Goal: Task Accomplishment & Management: Manage account settings

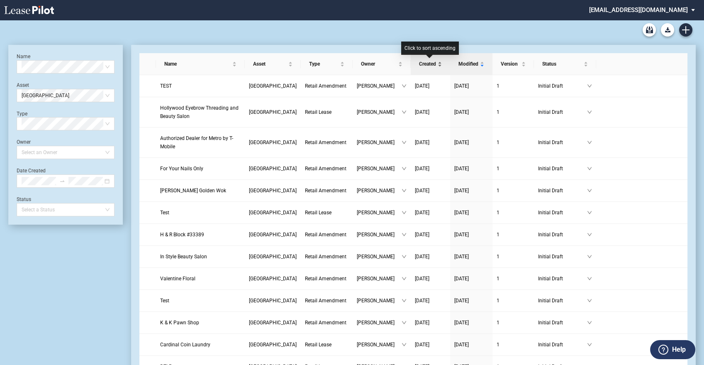
click at [428, 61] on span "Created" at bounding box center [427, 64] width 17 height 8
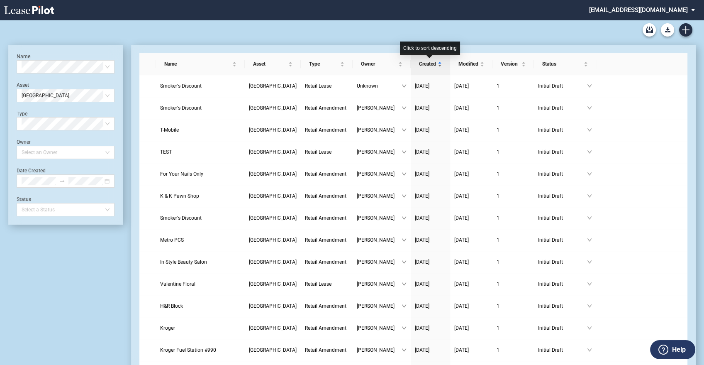
click at [428, 61] on span "Created" at bounding box center [427, 64] width 17 height 8
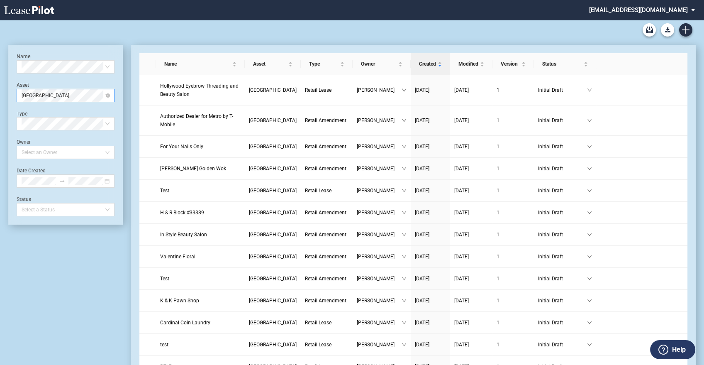
click at [91, 99] on span "Southwest Square" at bounding box center [66, 95] width 88 height 12
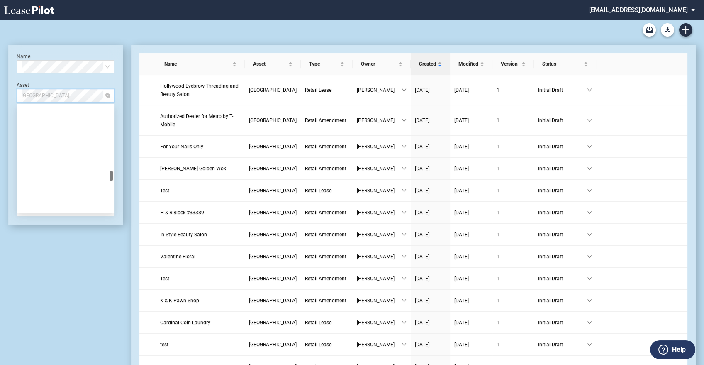
scroll to position [650, 0]
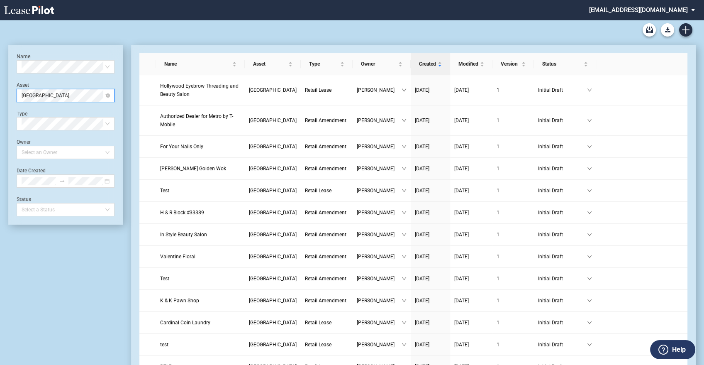
click at [83, 91] on span "Southwest Square" at bounding box center [66, 95] width 88 height 12
click at [107, 92] on span "Southwest Square" at bounding box center [66, 95] width 88 height 12
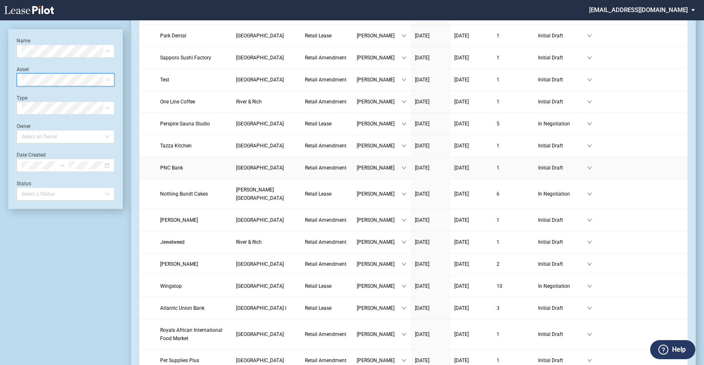
scroll to position [823, 0]
click at [197, 304] on span "Atlantic Union Bank" at bounding box center [182, 307] width 44 height 6
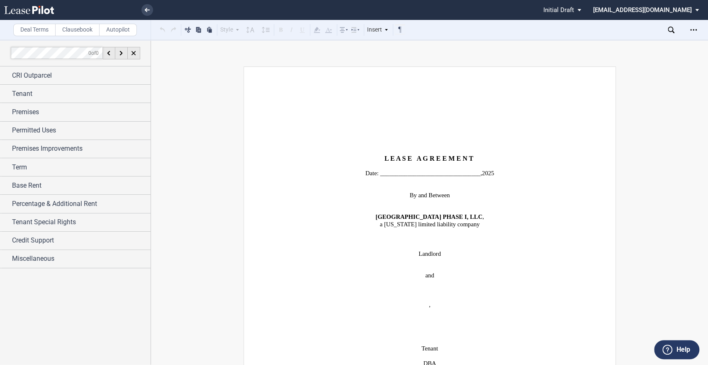
click at [586, 7] on span "status: \a\aInitial Draft\a\a\a\a\a" at bounding box center [581, 10] width 10 height 20
click at [617, 7] on div "Initial Draft" at bounding box center [609, 10] width 51 height 7
click at [691, 31] on icon "Open Lease options menu" at bounding box center [693, 30] width 7 height 7
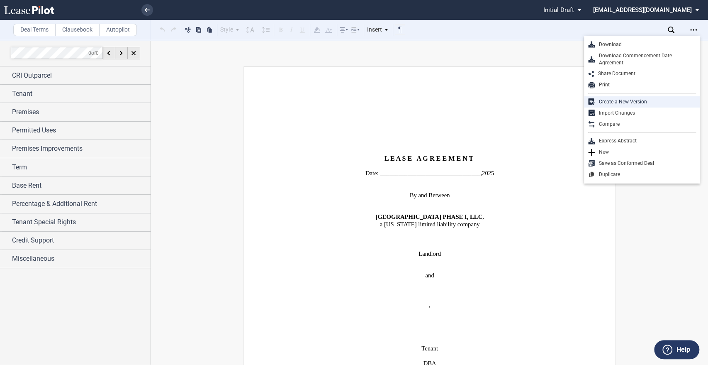
click at [635, 99] on div "Create a New Version" at bounding box center [645, 101] width 101 height 7
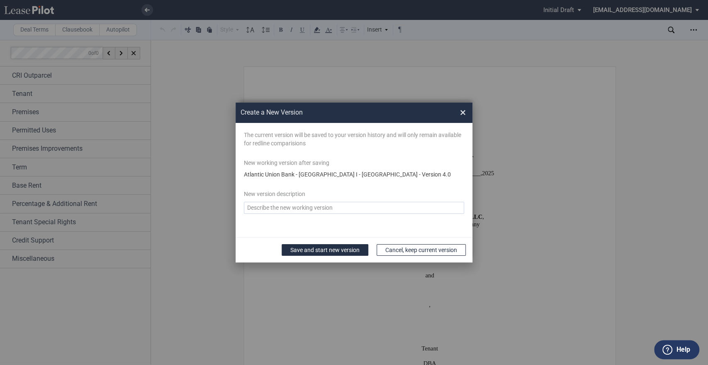
click at [338, 208] on textarea "Version Desc" at bounding box center [354, 208] width 220 height 12
type textarea "LL return 9.8.2025"
click at [342, 252] on button "Save and start new version" at bounding box center [325, 250] width 87 height 12
click at [312, 248] on button "Save and start new version" at bounding box center [325, 250] width 87 height 12
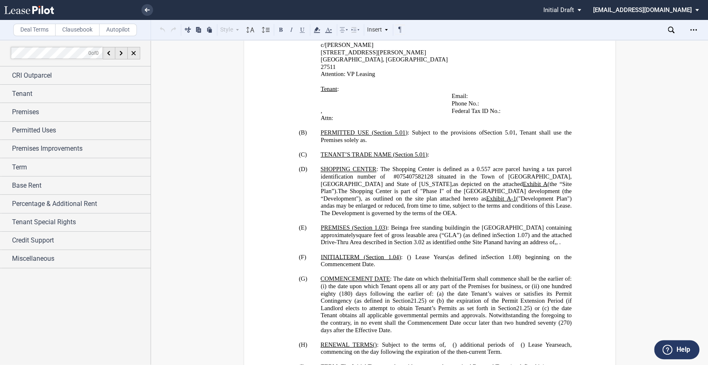
scroll to position [569, 0]
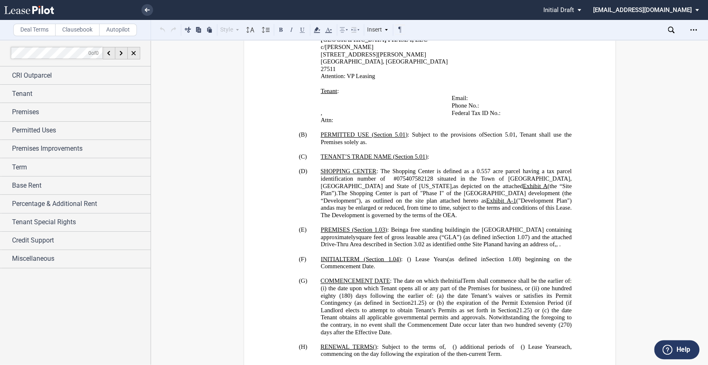
click at [566, 131] on p "(B) PERMITTED USE ( ﻿ Section 5.01 ﻿ ) : Subject to the provisions of ﻿ Section…" at bounding box center [446, 138] width 251 height 15
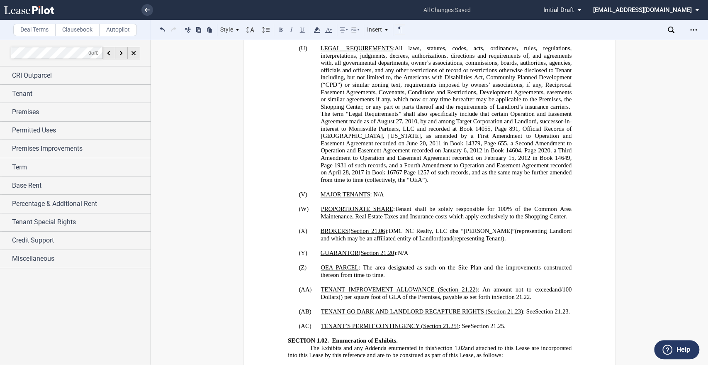
scroll to position [1218, 0]
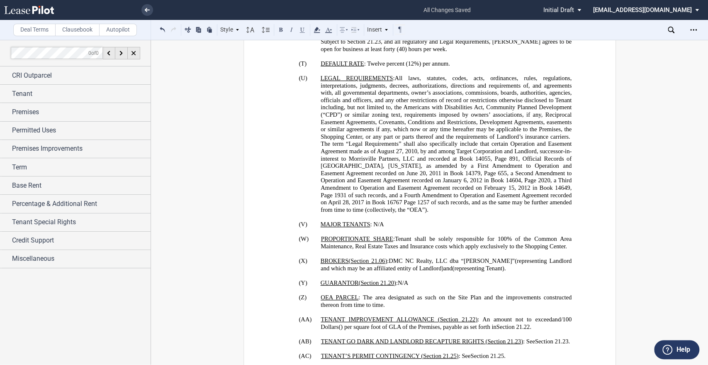
scroll to position [1201, 0]
click at [391, 176] on p "(U) LEGAL REQUIREMENTS : All laws, statutes, codes, acts, ordinances, rules, re…" at bounding box center [446, 144] width 251 height 139
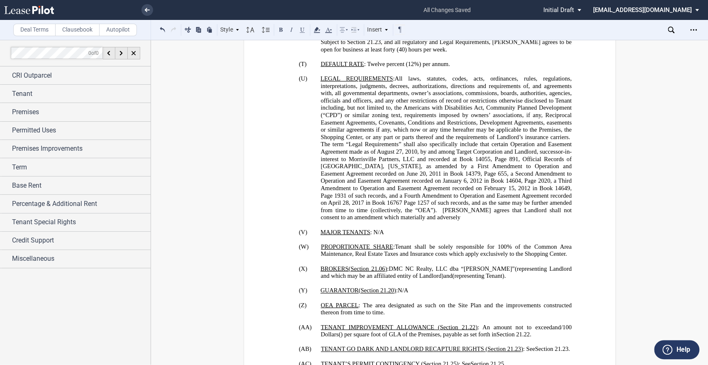
click at [398, 187] on p "(U) LEGAL REQUIREMENTS : All laws, statutes, codes, acts, ordinances, rules, re…" at bounding box center [446, 148] width 251 height 146
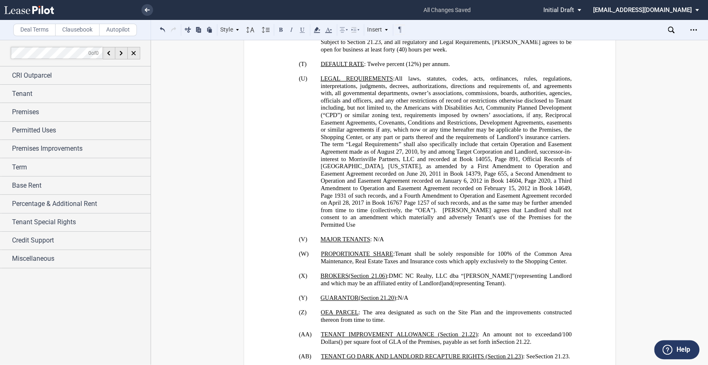
click at [486, 199] on span "1257 of such records, and as the same may be further amended from time to time …" at bounding box center [447, 213] width 253 height 29
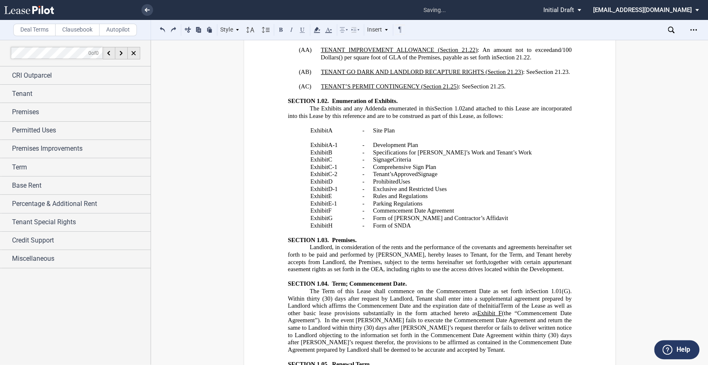
scroll to position [1178, 0]
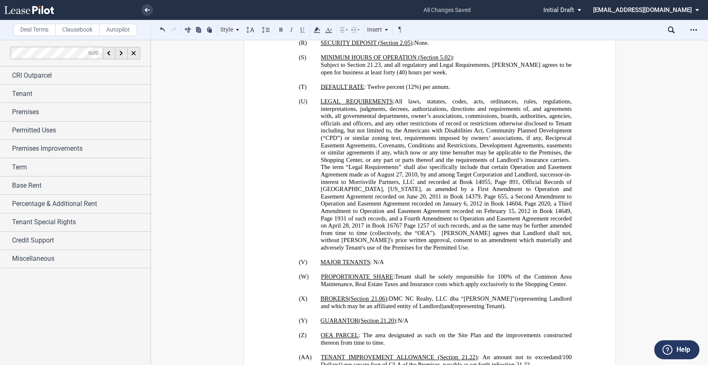
click at [370, 217] on p "(U) LEGAL REQUIREMENTS : All laws, statutes, codes, acts, ordinances, rules, re…" at bounding box center [446, 174] width 251 height 153
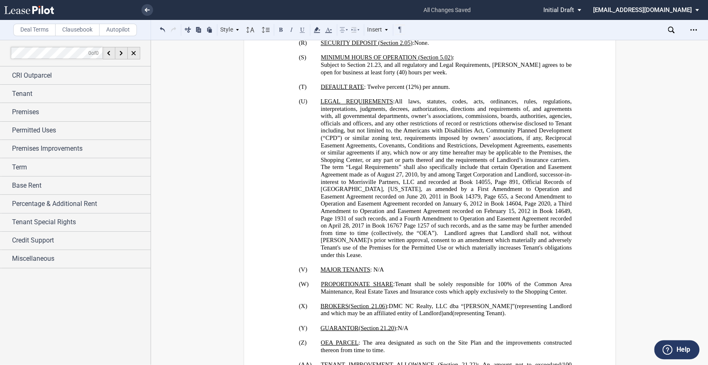
click at [410, 222] on span "1257 of such records, and as the same may be further amended from time to time …" at bounding box center [447, 240] width 253 height 36
click at [487, 222] on span "1257 of such records, and as the same may be further amended from time to time …" at bounding box center [447, 240] width 253 height 36
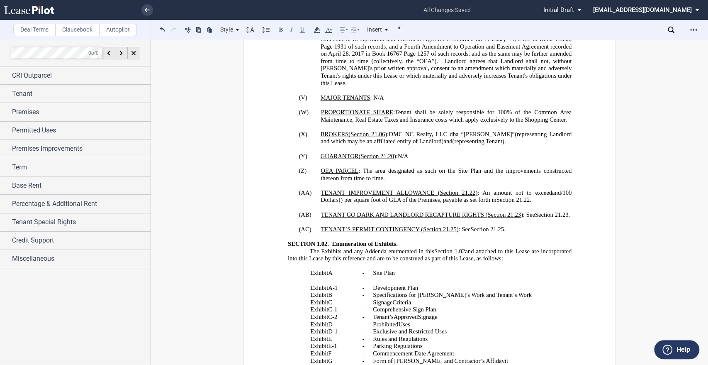
scroll to position [1351, 0]
click at [373, 275] on p "﻿" at bounding box center [471, 278] width 196 height 7
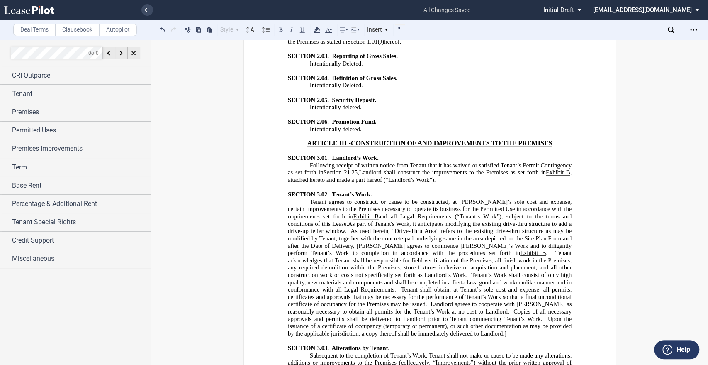
scroll to position [2363, 0]
click at [431, 236] on p "Tenant agrees to construct, or cause to be constructed, at Tenant’s sole cost a…" at bounding box center [429, 266] width 284 height 139
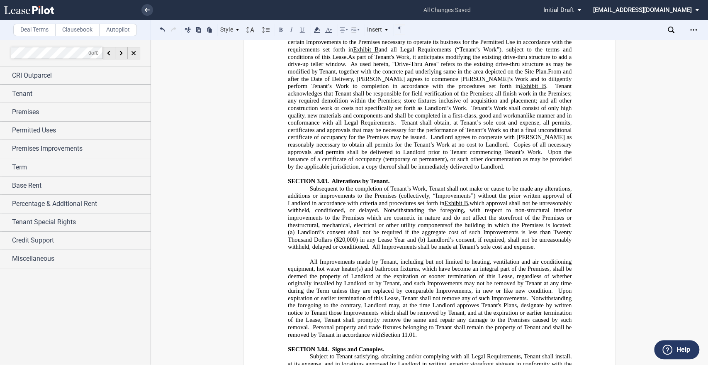
scroll to position [2535, 0]
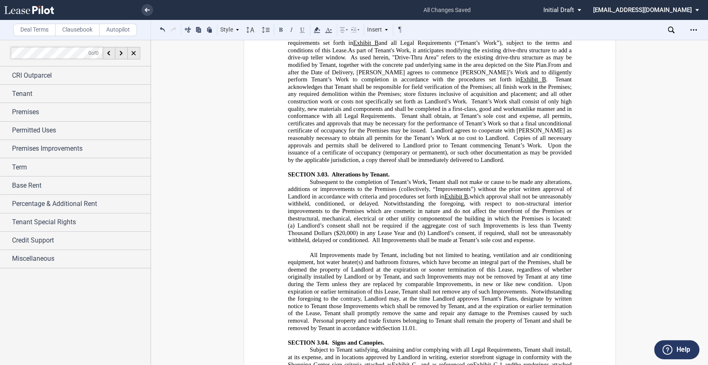
drag, startPoint x: 282, startPoint y: 264, endPoint x: 321, endPoint y: 265, distance: 39.4
click at [237, 29] on use at bounding box center [237, 30] width 3 height 2
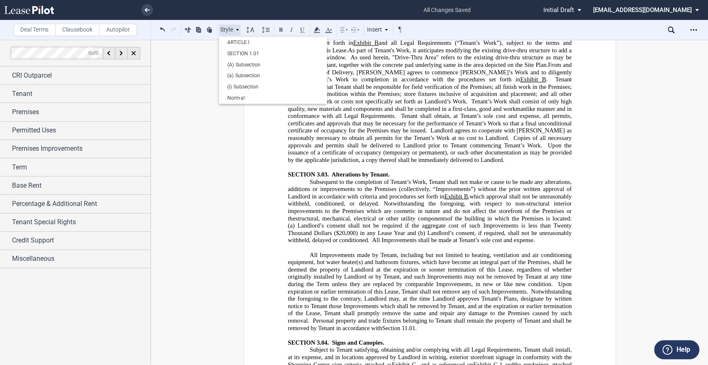
click at [237, 29] on use at bounding box center [237, 30] width 3 height 2
click at [329, 29] on icon at bounding box center [329, 30] width 10 height 10
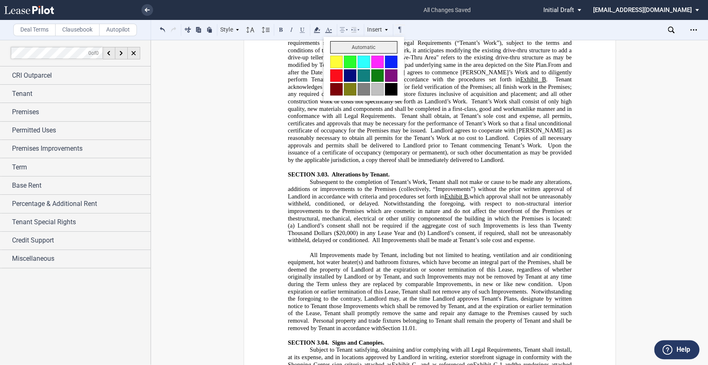
click at [364, 45] on button "Automatic" at bounding box center [363, 47] width 67 height 12
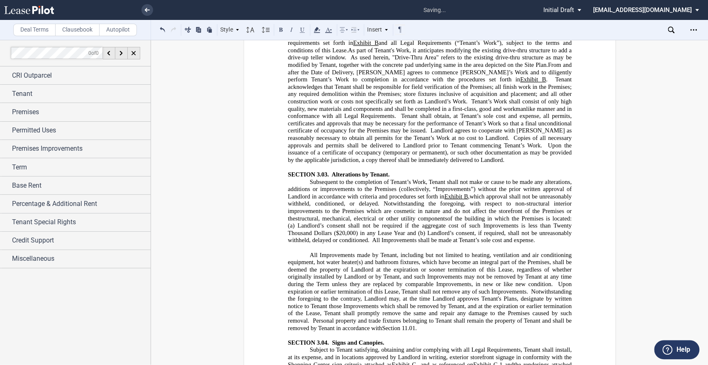
click at [364, 251] on span "All Improvements made by Tenant, including but not limited to heating, ventilat…" at bounding box center [429, 269] width 285 height 36
drag, startPoint x: 317, startPoint y: 265, endPoint x: 284, endPoint y: 263, distance: 33.6
click at [333, 27] on icon at bounding box center [329, 30] width 10 height 10
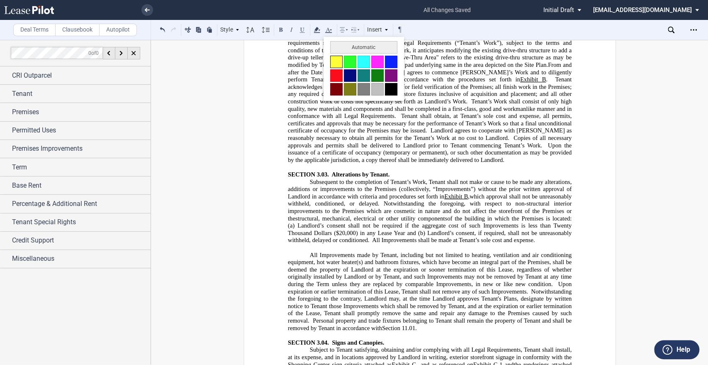
click at [335, 63] on button at bounding box center [336, 62] width 12 height 12
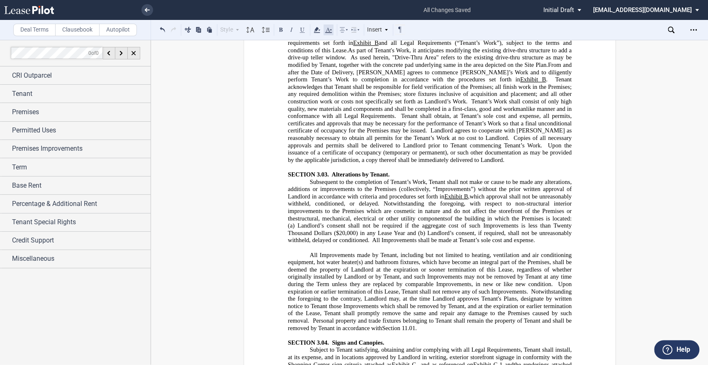
click at [329, 32] on use at bounding box center [328, 29] width 7 height 5
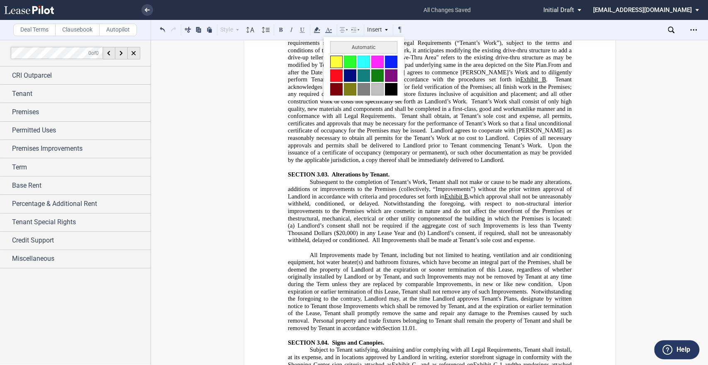
click at [336, 68] on button at bounding box center [336, 62] width 12 height 12
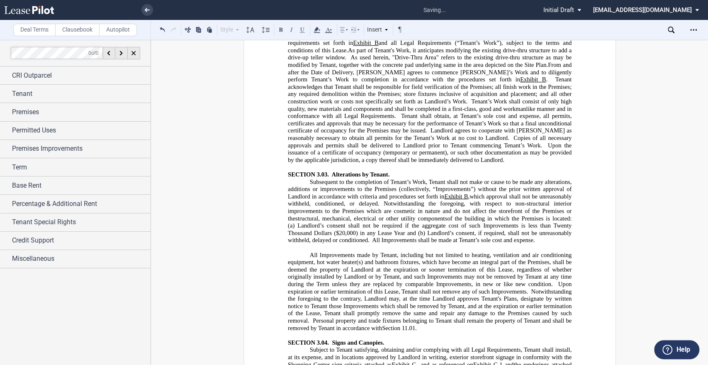
click at [331, 32] on icon at bounding box center [329, 30] width 10 height 10
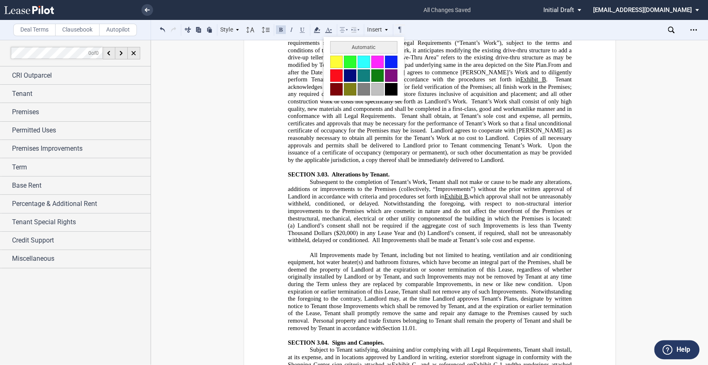
click at [391, 88] on button at bounding box center [391, 89] width 12 height 12
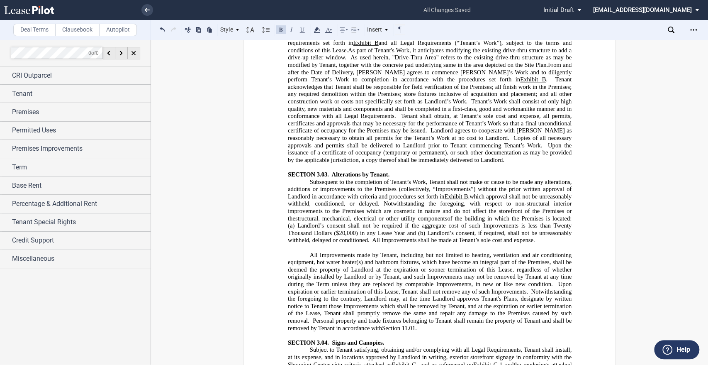
click at [322, 364] on span ", which renderings have been approved by Landlord as noted thereon," at bounding box center [410, 370] width 176 height 7
click at [318, 30] on icon at bounding box center [317, 30] width 10 height 10
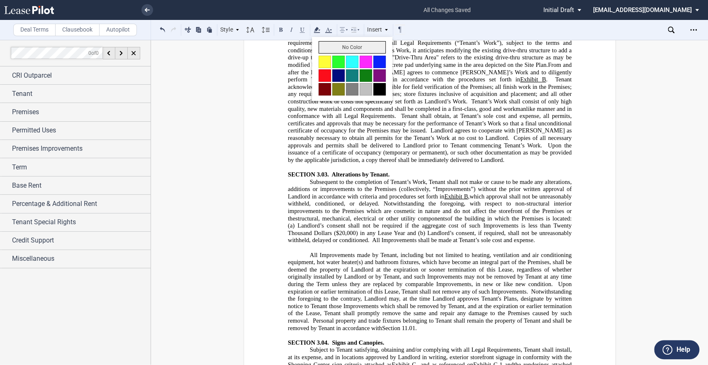
click at [324, 49] on button "No Color" at bounding box center [352, 47] width 67 height 12
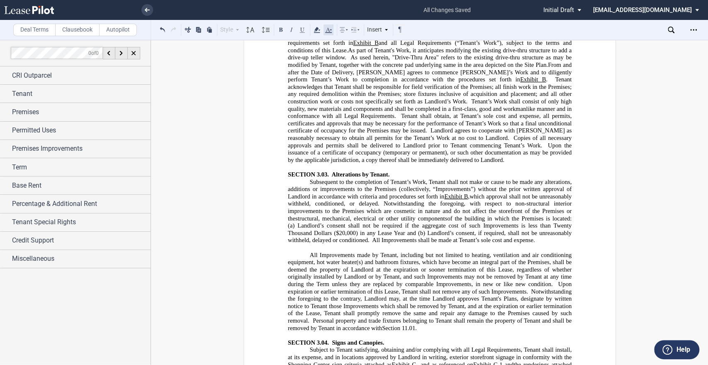
click at [328, 30] on use at bounding box center [328, 29] width 7 height 5
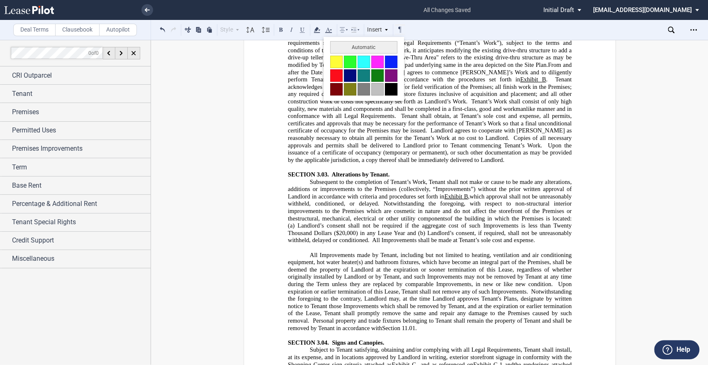
click at [391, 88] on button at bounding box center [391, 89] width 12 height 12
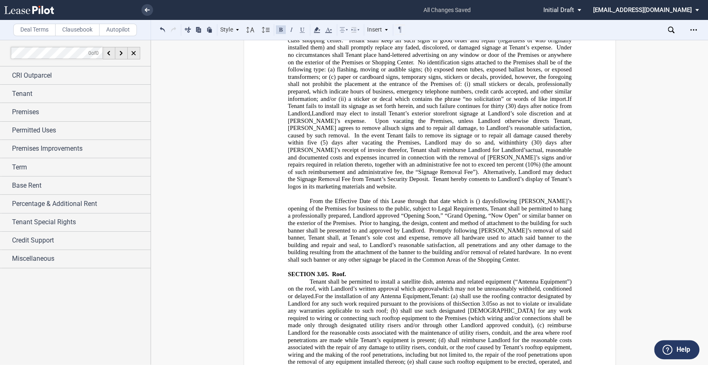
scroll to position [2910, 0]
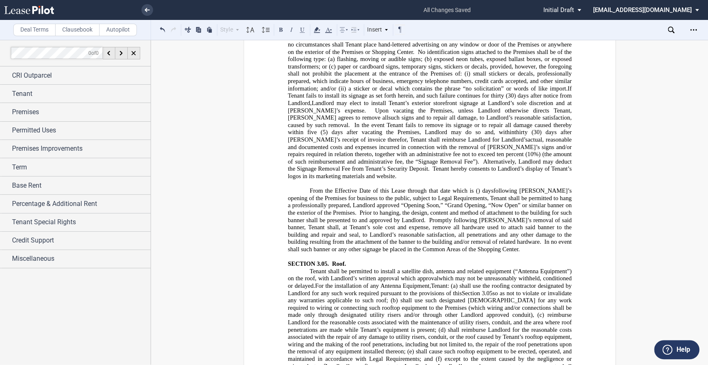
scroll to position [2927, 0]
